Goal: Book appointment/travel/reservation

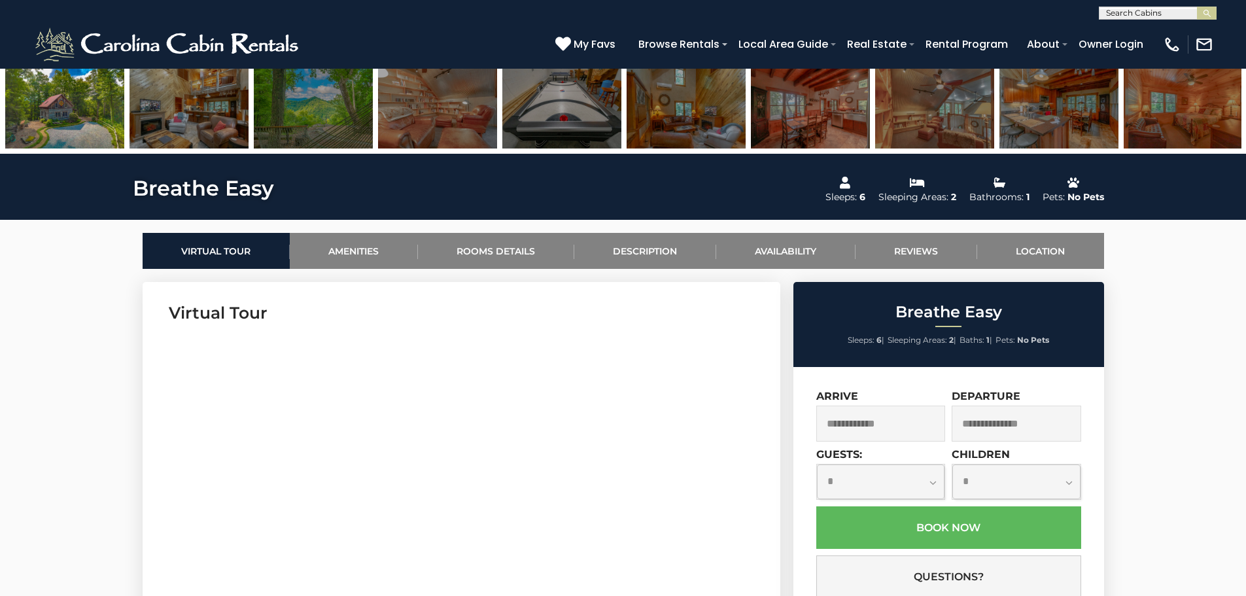
scroll to position [720, 0]
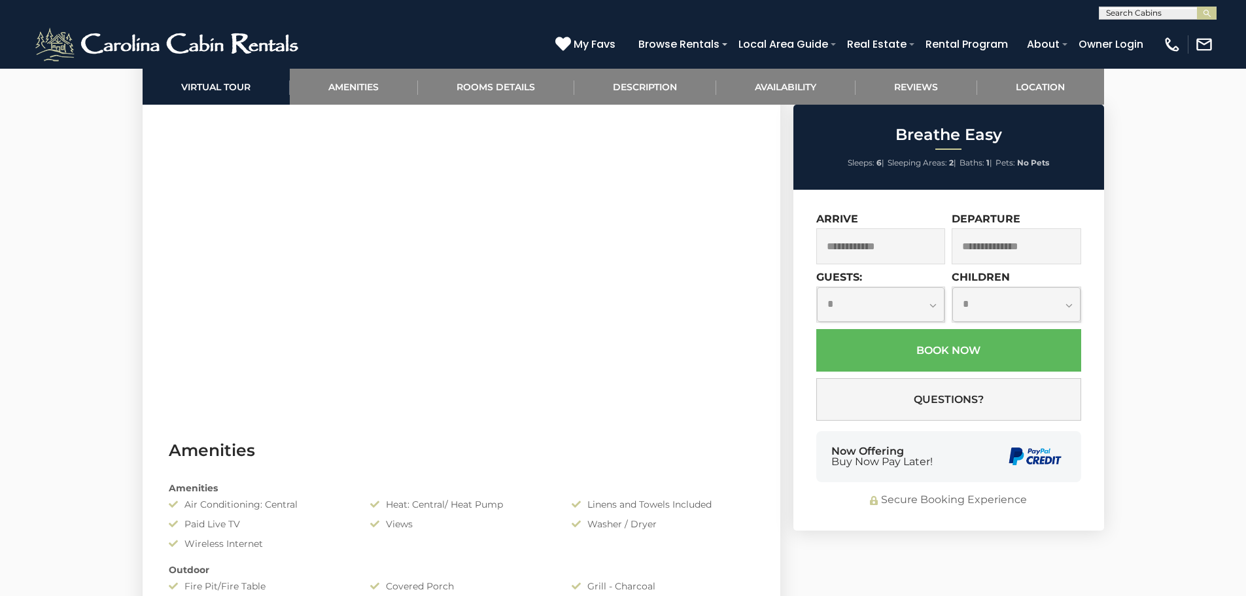
click at [902, 253] on input "text" at bounding box center [881, 246] width 130 height 36
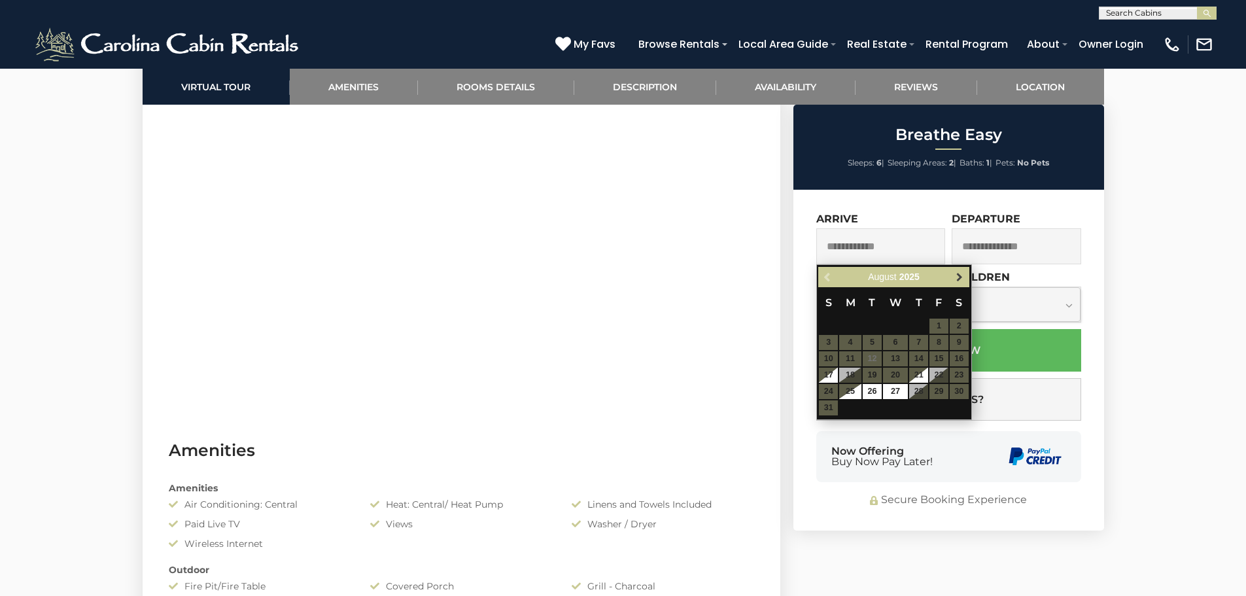
click at [962, 277] on span "Next" at bounding box center [959, 277] width 10 height 10
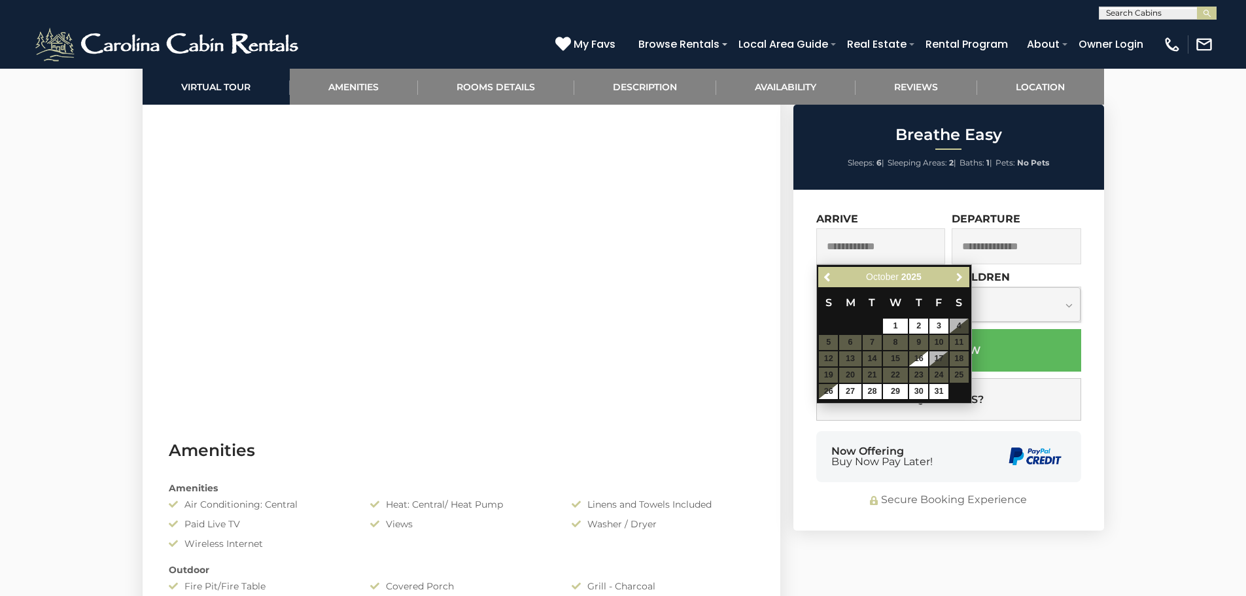
click at [962, 277] on span "Next" at bounding box center [959, 277] width 10 height 10
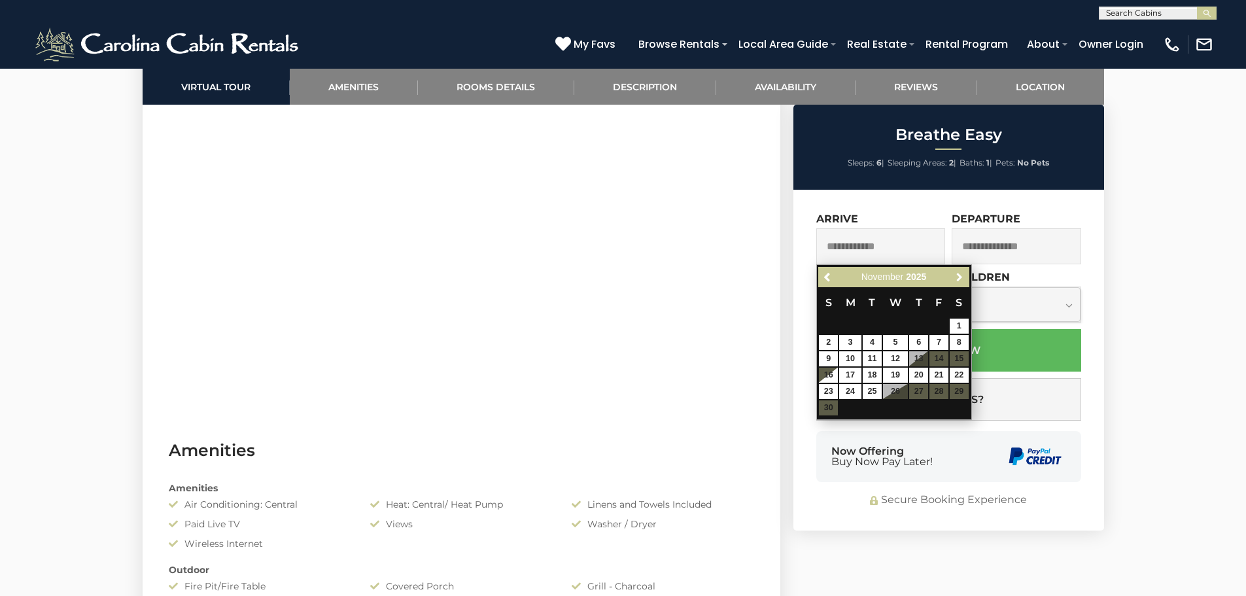
click at [962, 277] on span "Next" at bounding box center [959, 277] width 10 height 10
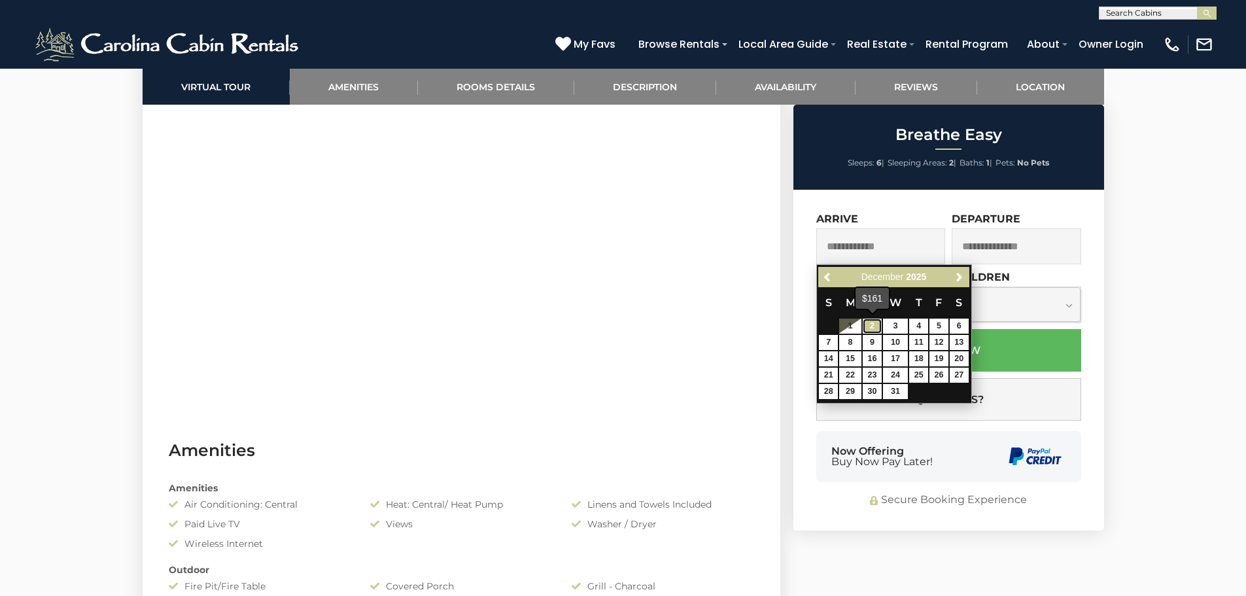
click at [875, 323] on link "2" at bounding box center [872, 326] width 19 height 15
type input "**********"
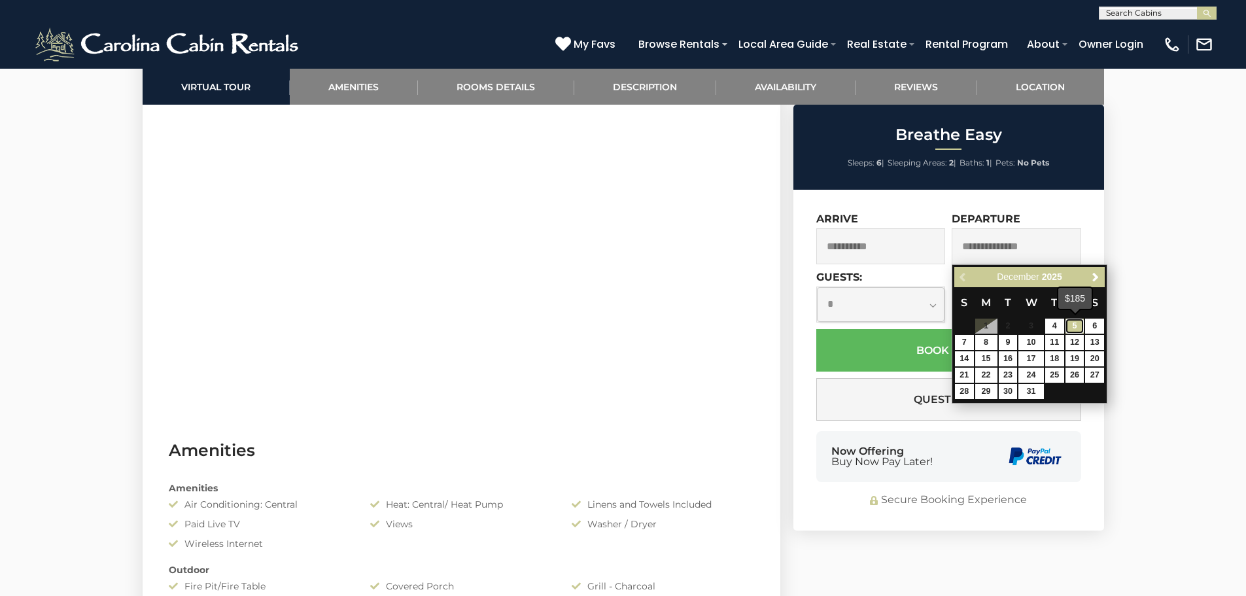
click at [1071, 327] on link "5" at bounding box center [1075, 326] width 19 height 15
type input "**********"
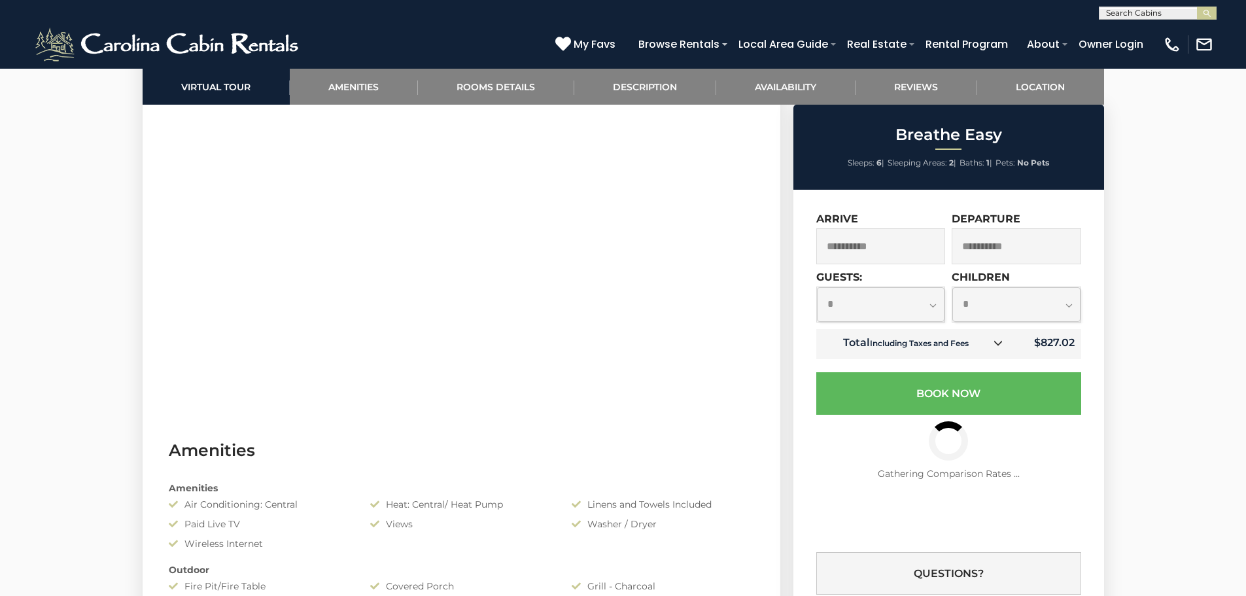
scroll to position [850, 0]
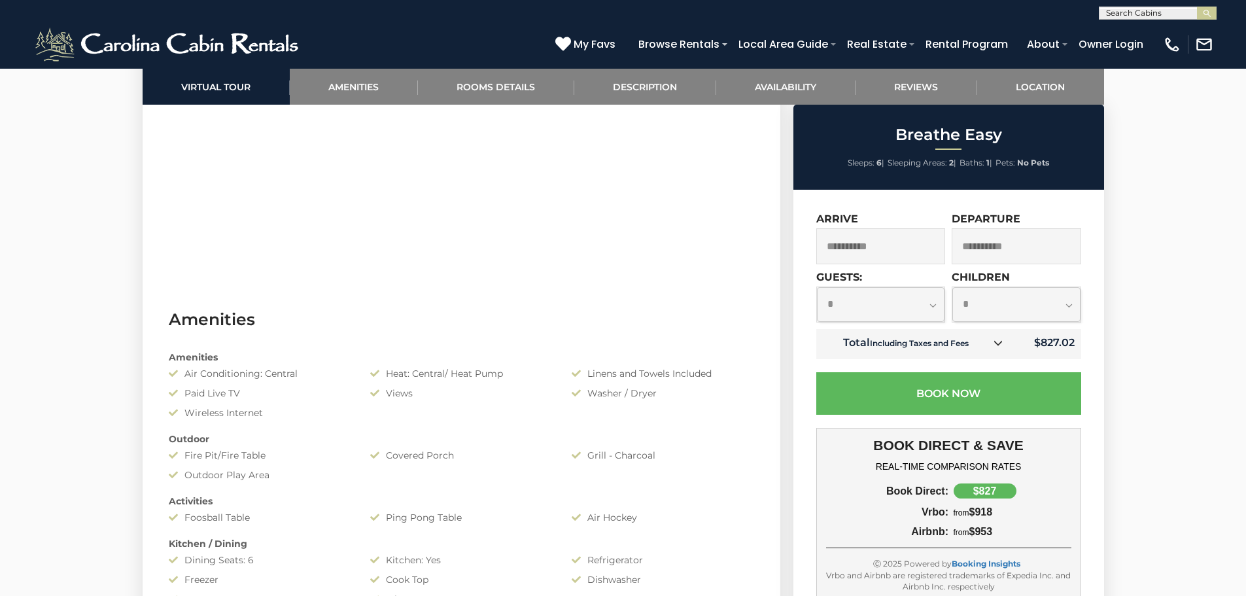
click at [901, 245] on input "**********" at bounding box center [881, 246] width 130 height 36
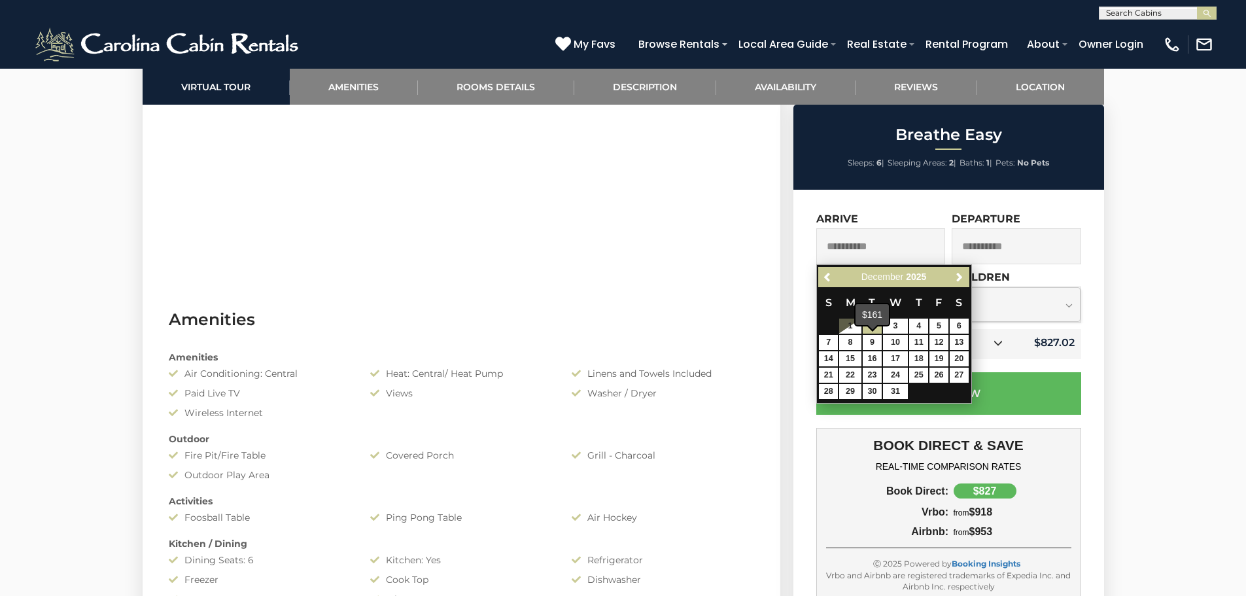
click at [873, 327] on span at bounding box center [872, 326] width 10 height 5
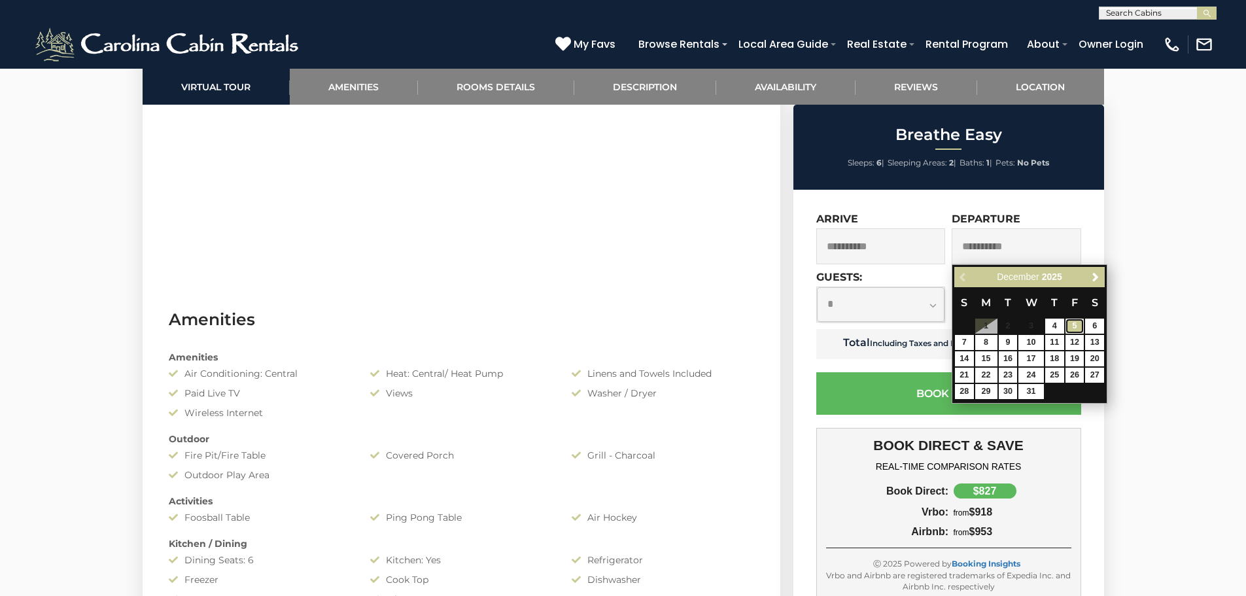
click at [1071, 326] on link "5" at bounding box center [1075, 326] width 19 height 15
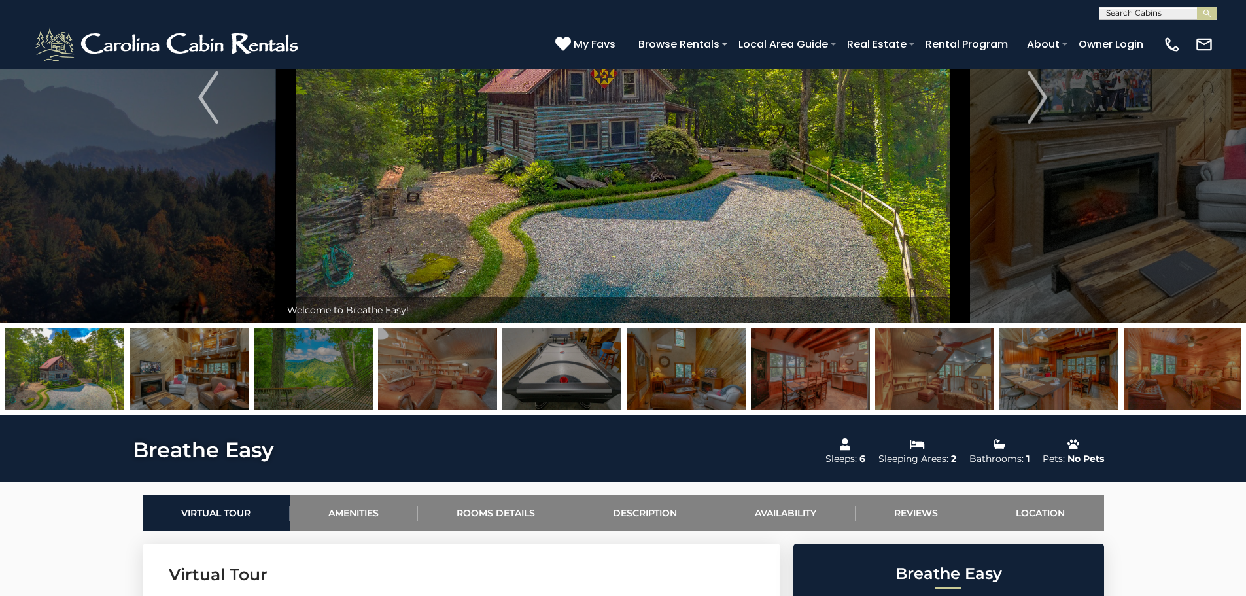
scroll to position [0, 0]
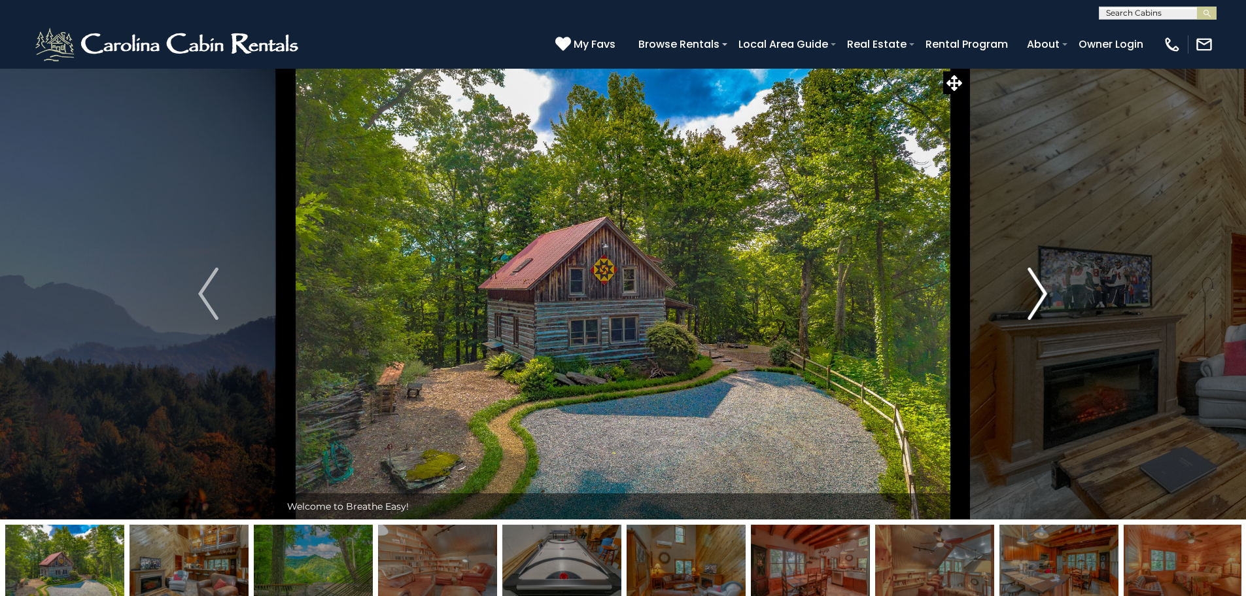
click at [1042, 300] on img "Next" at bounding box center [1038, 294] width 20 height 52
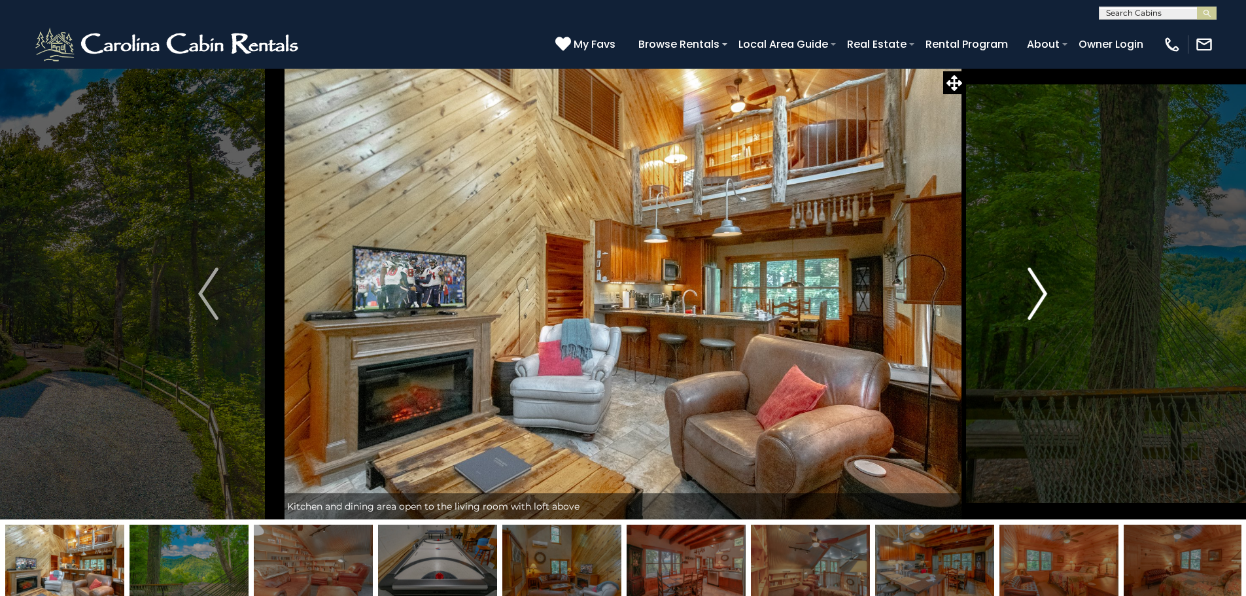
click at [1042, 299] on img "Next" at bounding box center [1038, 294] width 20 height 52
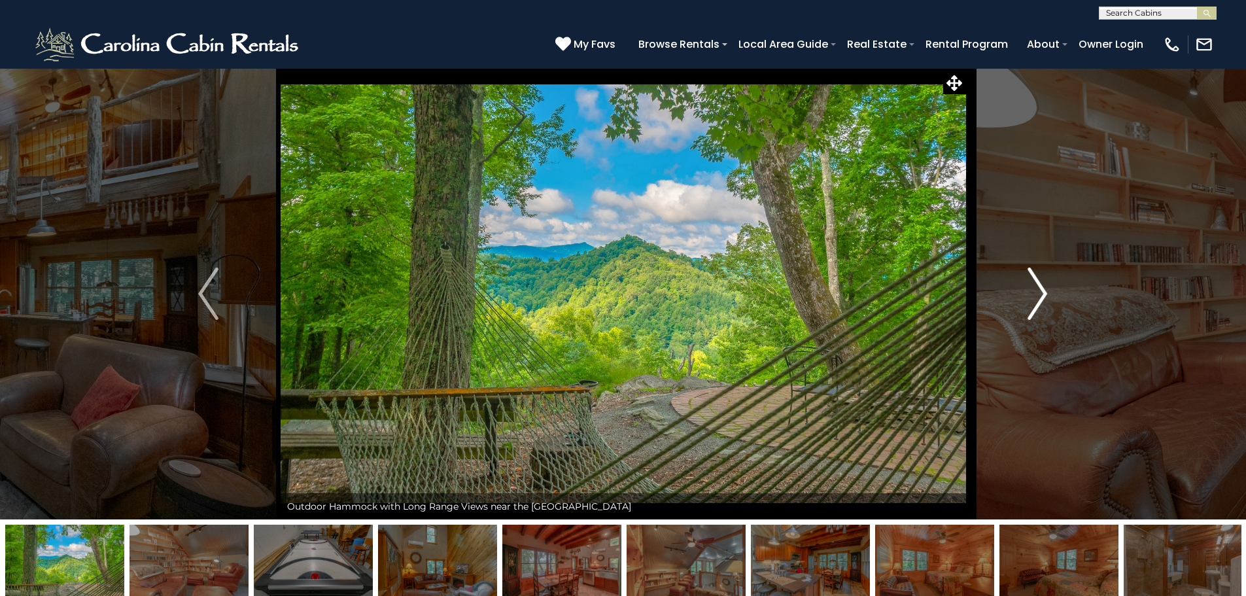
click at [1042, 299] on img "Next" at bounding box center [1038, 294] width 20 height 52
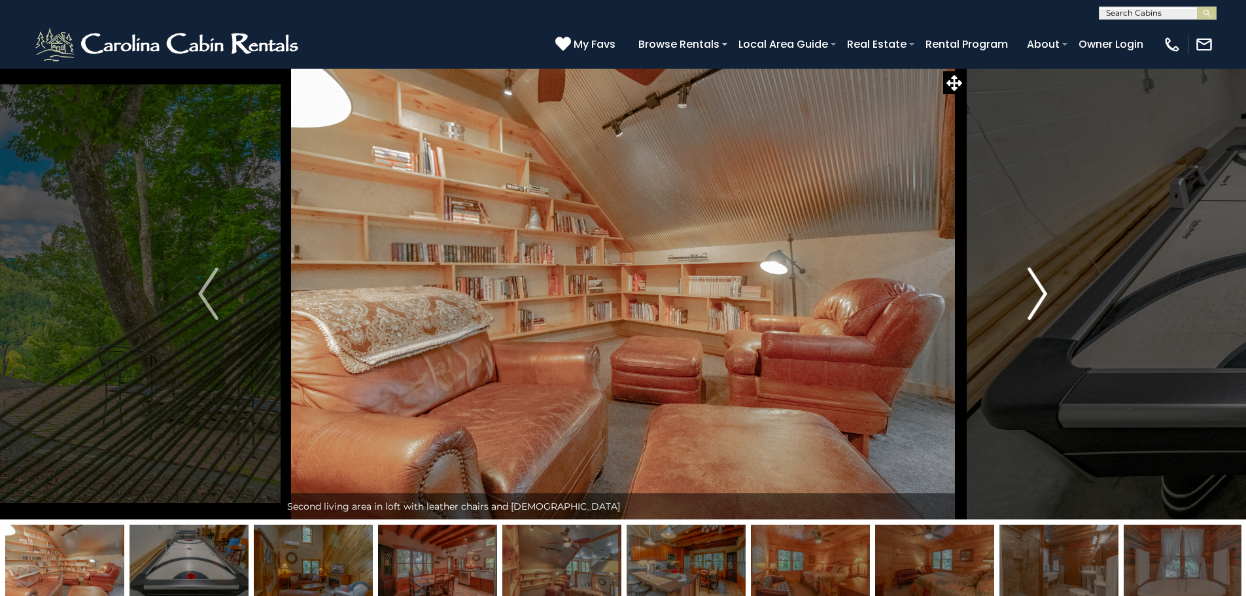
click at [1042, 299] on img "Next" at bounding box center [1038, 294] width 20 height 52
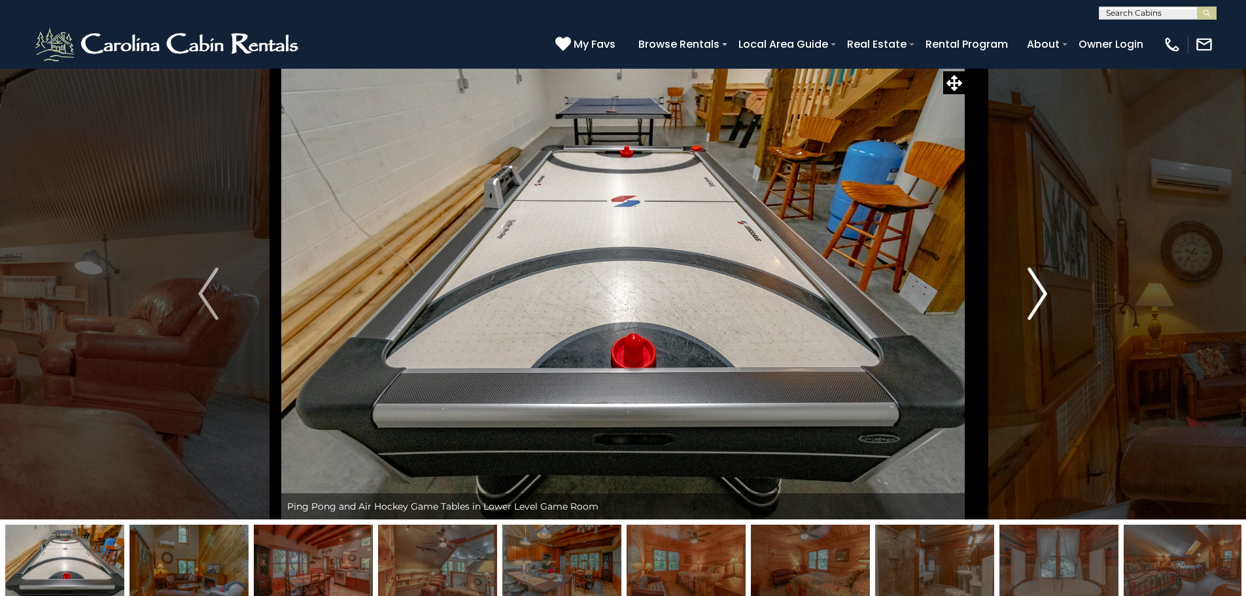
click at [1042, 299] on img "Next" at bounding box center [1038, 294] width 20 height 52
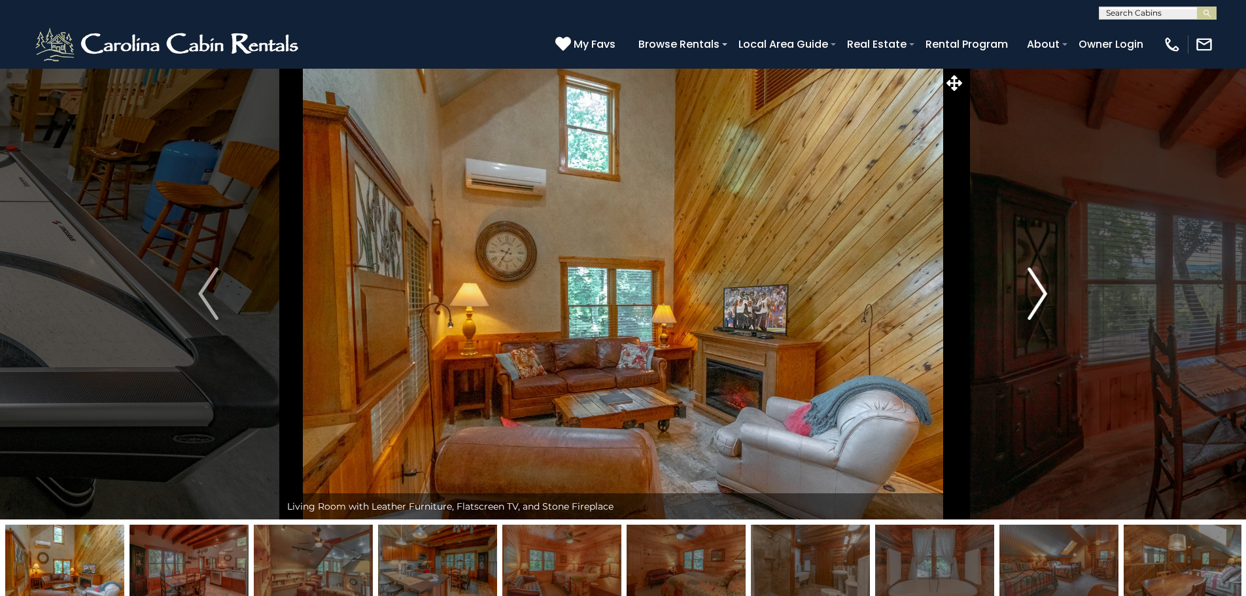
click at [1042, 299] on img "Next" at bounding box center [1038, 294] width 20 height 52
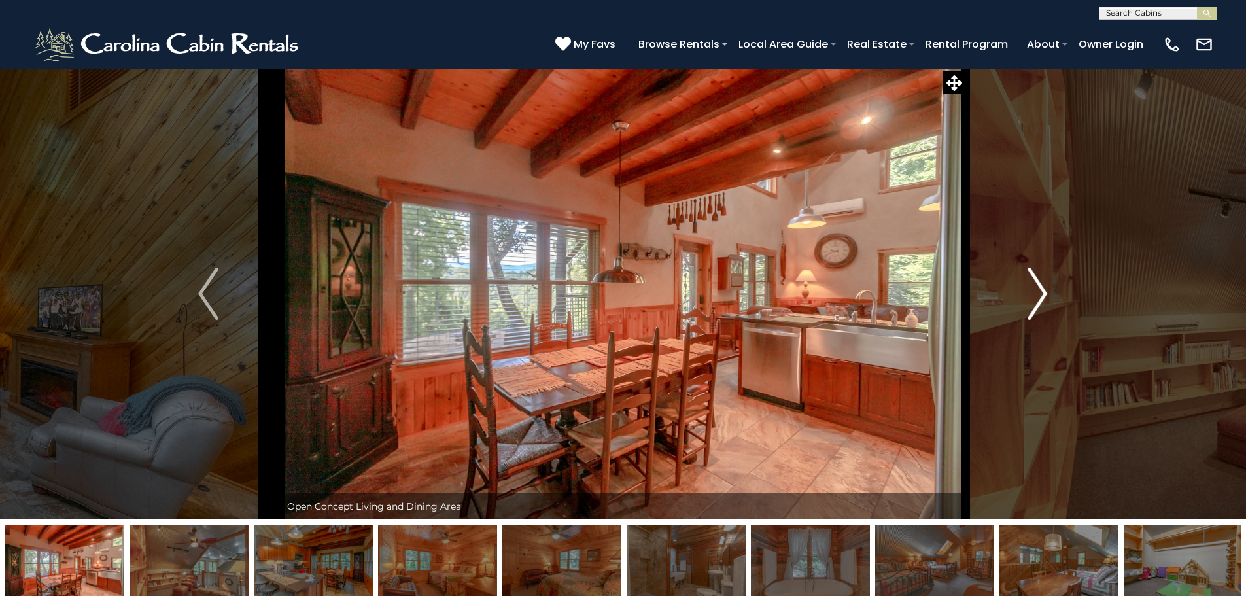
click at [1042, 299] on img "Next" at bounding box center [1038, 294] width 20 height 52
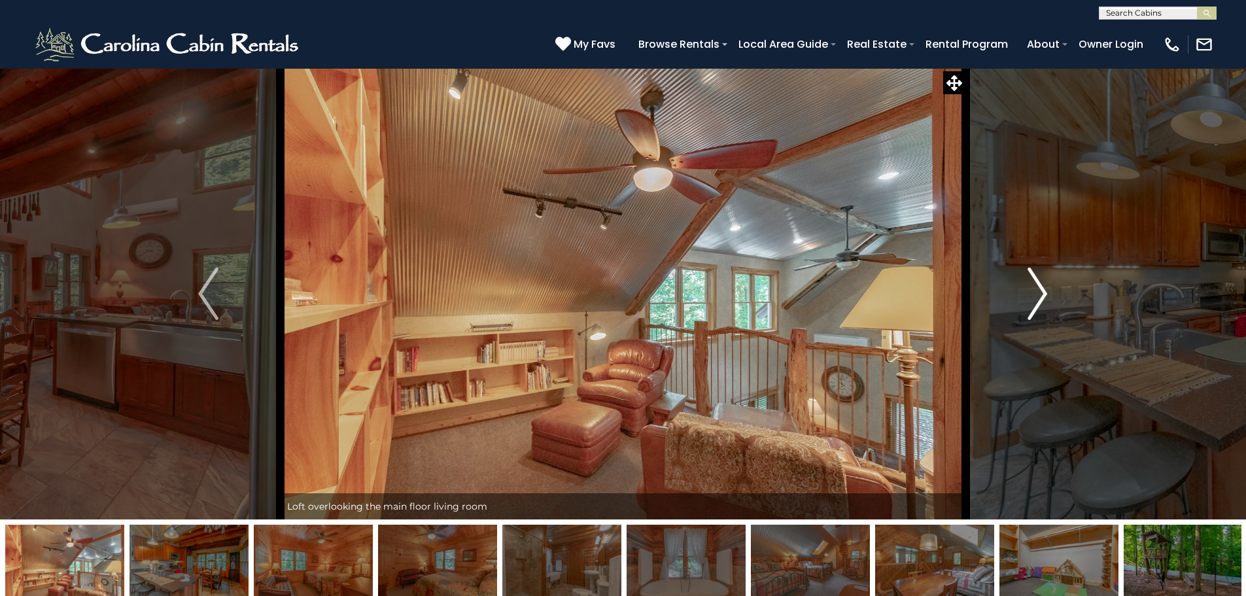
click at [1042, 299] on img "Next" at bounding box center [1038, 294] width 20 height 52
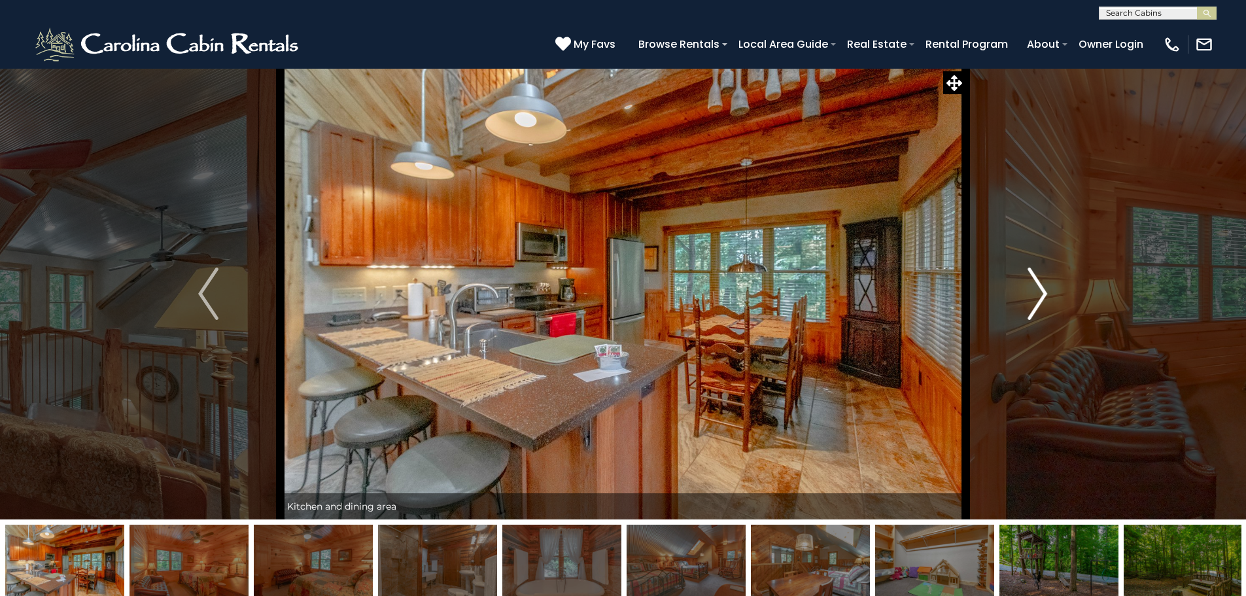
click at [1042, 299] on img "Next" at bounding box center [1038, 294] width 20 height 52
